Goal: Task Accomplishment & Management: Use online tool/utility

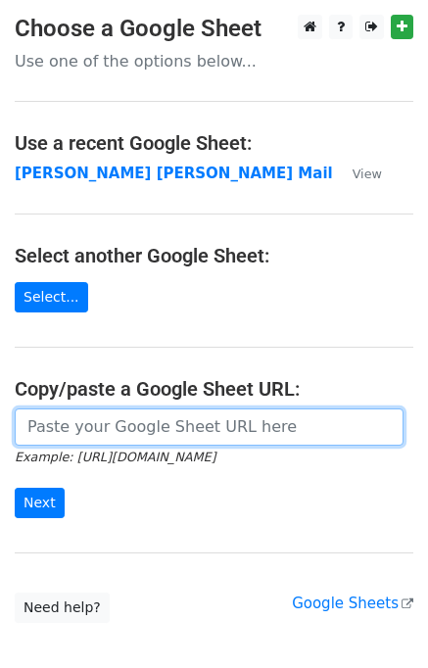
drag, startPoint x: 0, startPoint y: 0, endPoint x: 82, endPoint y: 423, distance: 431.1
click at [82, 423] on input "url" at bounding box center [209, 427] width 389 height 37
type input "[URL][DOMAIN_NAME]"
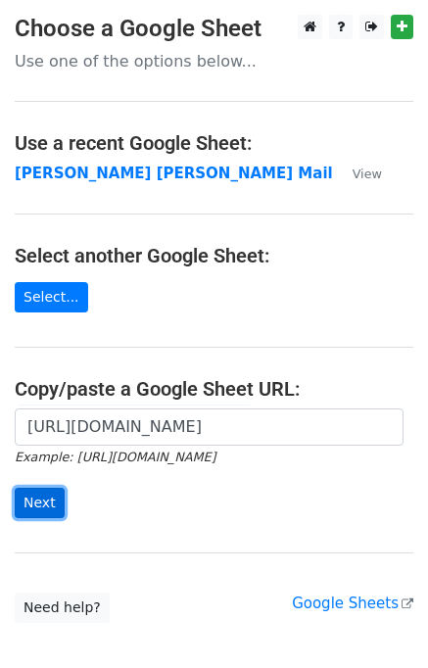
click at [49, 503] on input "Next" at bounding box center [40, 503] width 50 height 30
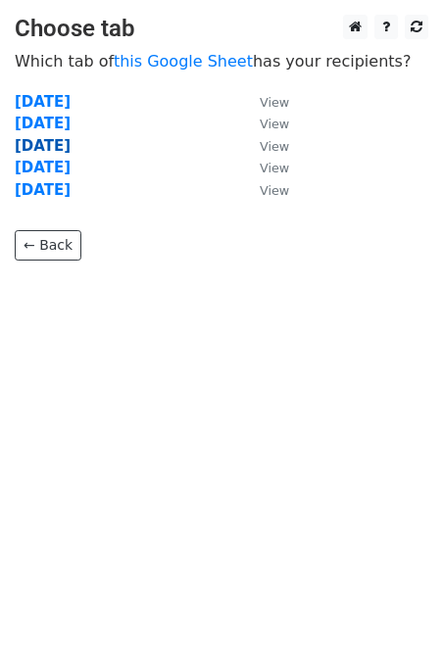
click at [47, 146] on strong "Wednesday" at bounding box center [43, 146] width 56 height 18
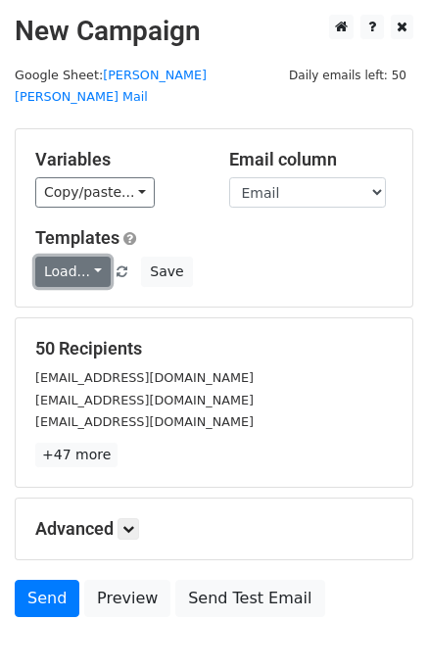
click at [80, 257] on link "Load..." at bounding box center [72, 272] width 75 height 30
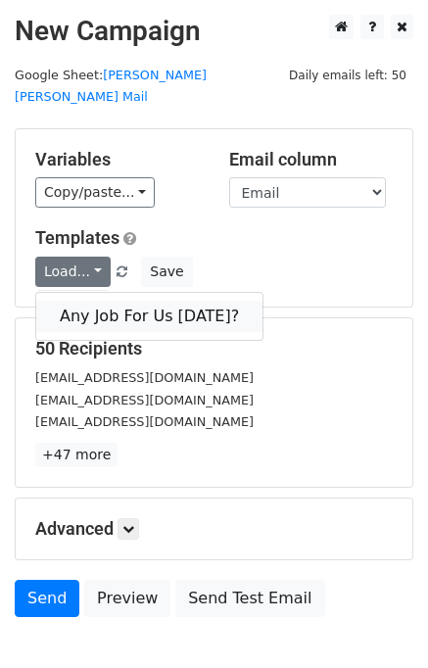
click at [93, 301] on link "Any Job For Us Today?" at bounding box center [149, 316] width 226 height 31
